Goal: Transaction & Acquisition: Purchase product/service

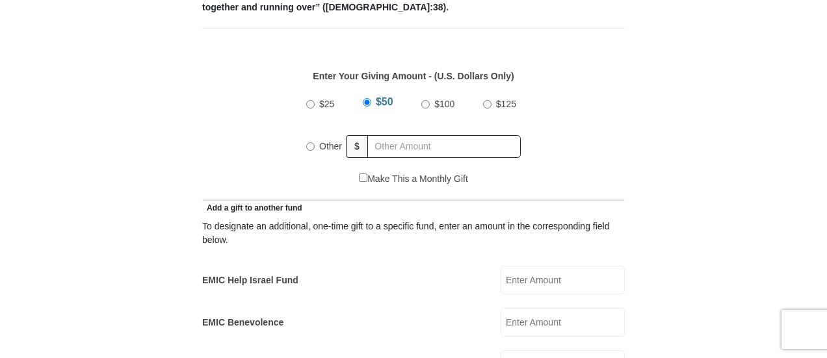
scroll to position [585, 0]
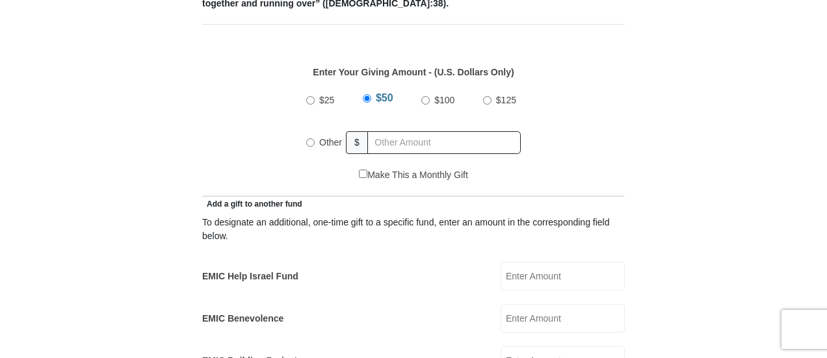
click at [312, 138] on input "Other" at bounding box center [310, 142] width 8 height 8
radio input "true"
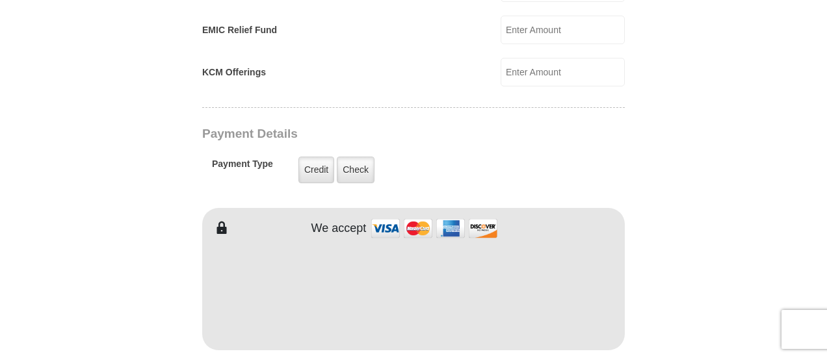
scroll to position [975, 0]
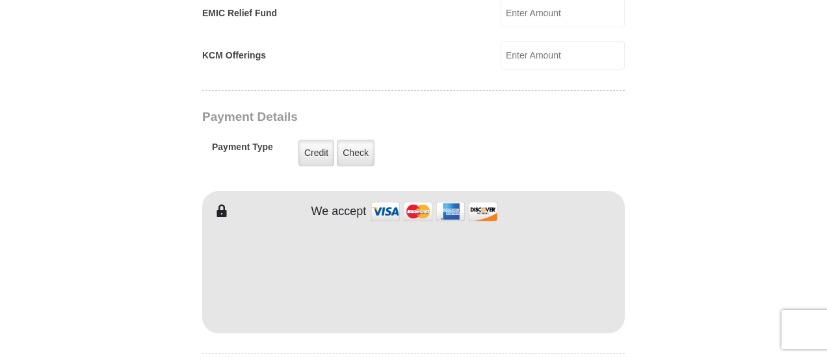
type input "405"
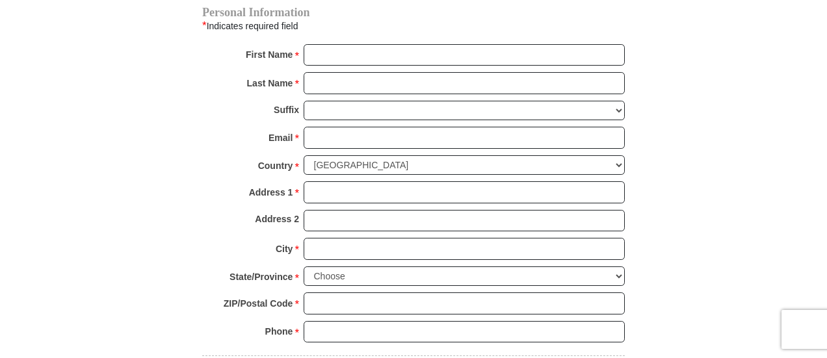
scroll to position [1235, 0]
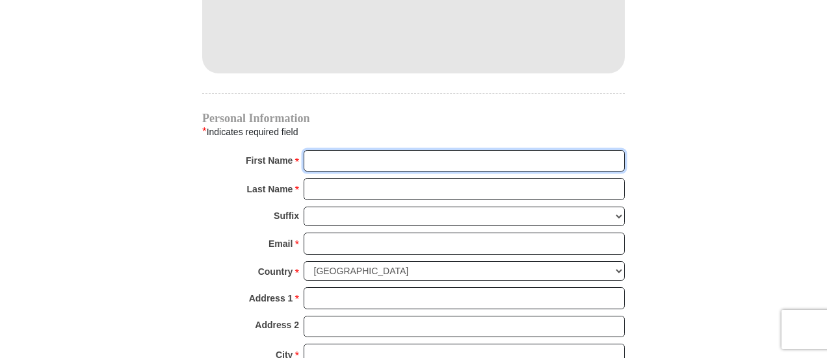
click at [312, 150] on input "First Name *" at bounding box center [463, 161] width 321 height 22
type input "[PERSON_NAME] & [PERSON_NAME]"
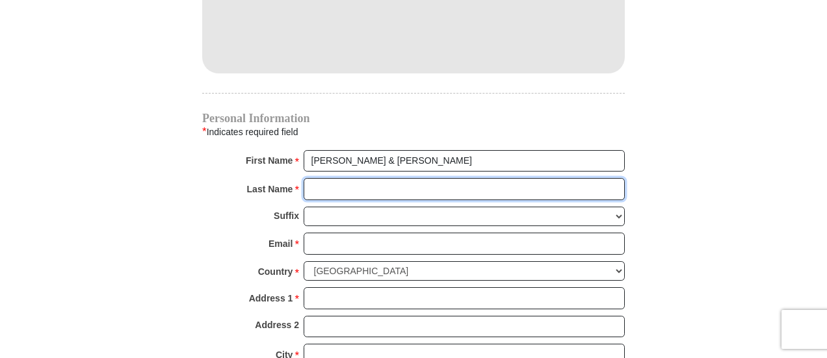
click at [309, 178] on input "Last Name *" at bounding box center [463, 189] width 321 height 22
type input "[PERSON_NAME]"
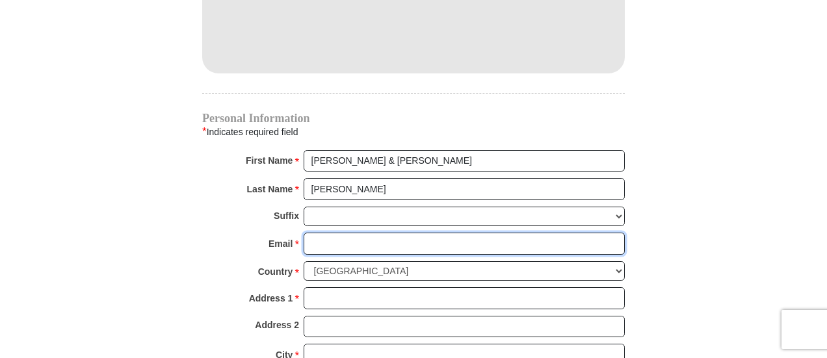
click at [317, 233] on input "Email *" at bounding box center [463, 244] width 321 height 22
type input "[PERSON_NAME][EMAIL_ADDRESS][PERSON_NAME][DOMAIN_NAME]"
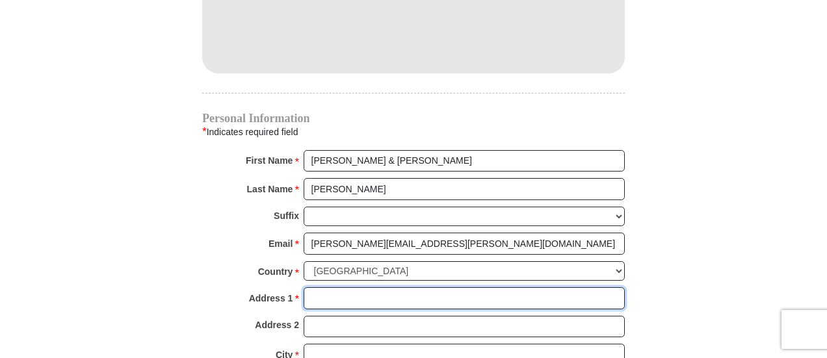
type input "5039 Sunsscape Ln S"
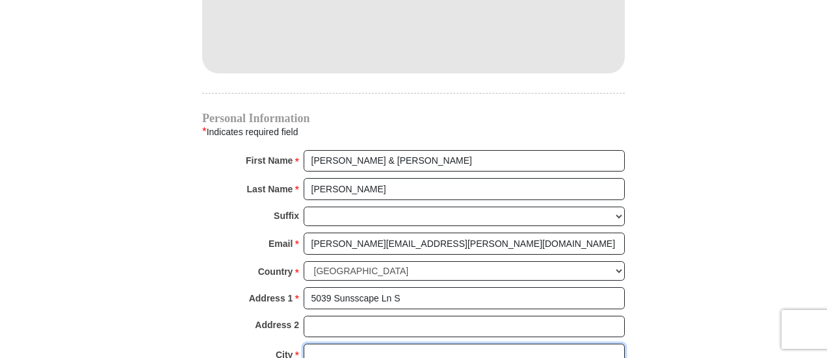
type input "Ft Worth"
select select "[GEOGRAPHIC_DATA]"
type input "76123"
type input "9183700464"
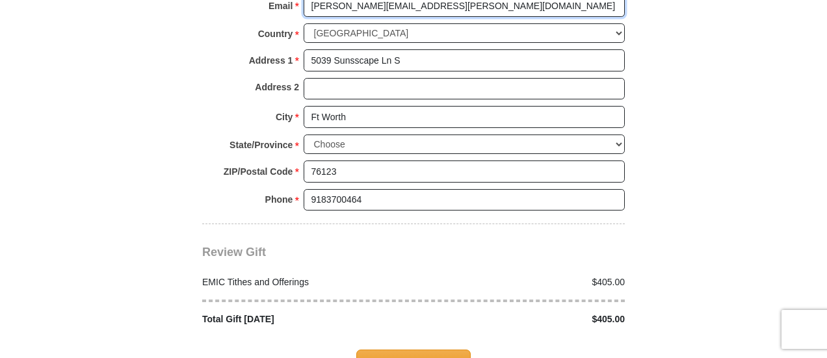
scroll to position [1494, 0]
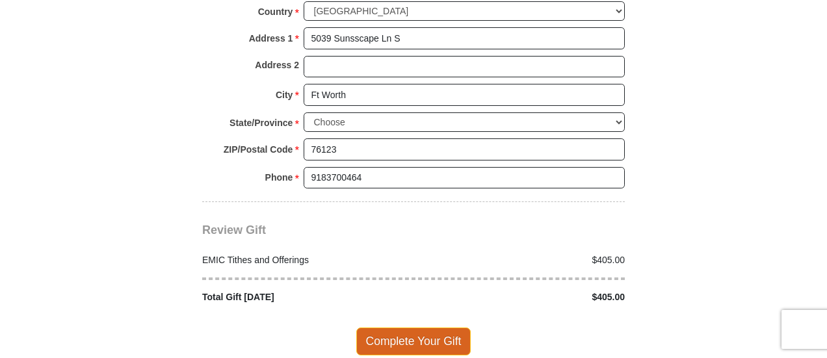
click at [391, 327] on span "Complete Your Gift" at bounding box center [413, 340] width 115 height 27
